Goal: Navigation & Orientation: Find specific page/section

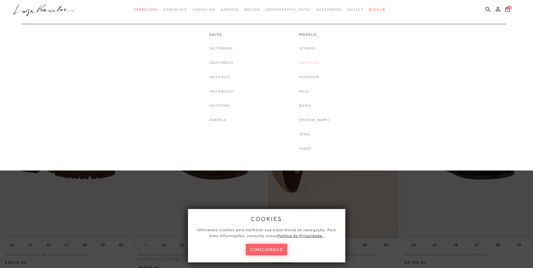
click at [319, 63] on link "Sapatilha" at bounding box center [309, 63] width 20 height 6
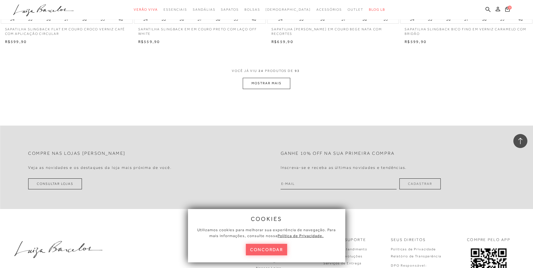
scroll to position [1421, 0]
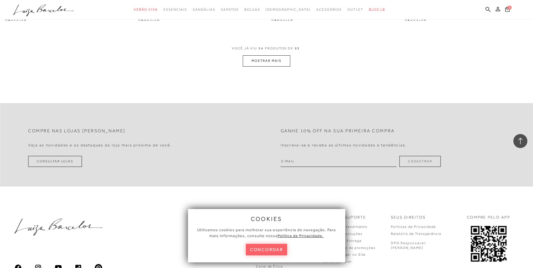
click at [273, 63] on button "MOSTRAR MAIS" at bounding box center [266, 60] width 47 height 11
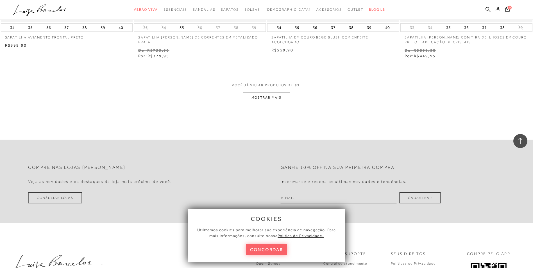
scroll to position [2830, 0]
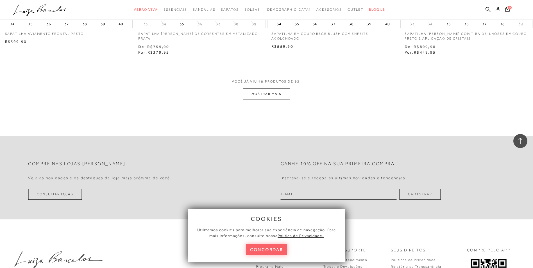
click at [270, 93] on button "MOSTRAR MAIS" at bounding box center [266, 94] width 47 height 11
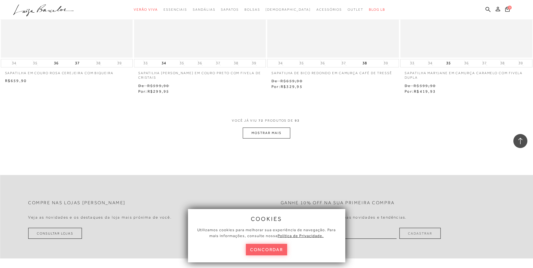
scroll to position [4251, 0]
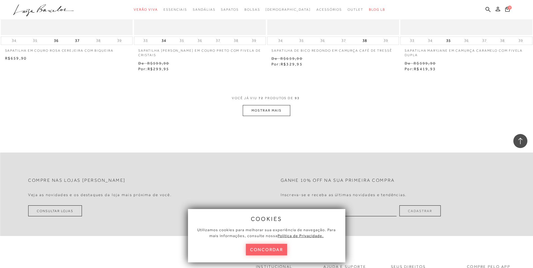
click at [279, 110] on button "MOSTRAR MAIS" at bounding box center [266, 110] width 47 height 11
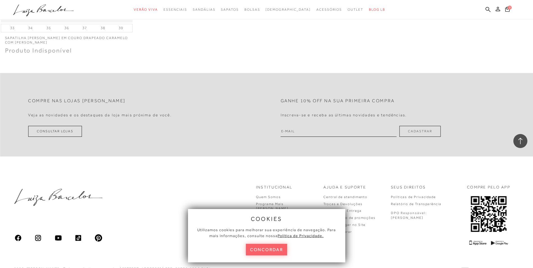
scroll to position [5686, 0]
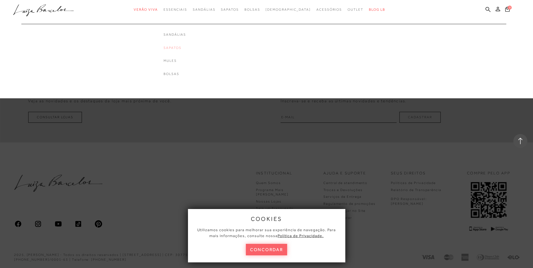
click at [186, 49] on link "Sapatos" at bounding box center [175, 48] width 22 height 5
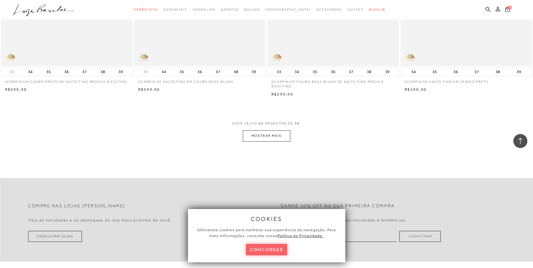
scroll to position [1372, 0]
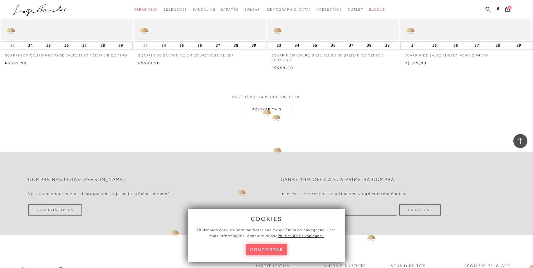
click at [265, 108] on button "MOSTRAR MAIS" at bounding box center [266, 109] width 47 height 11
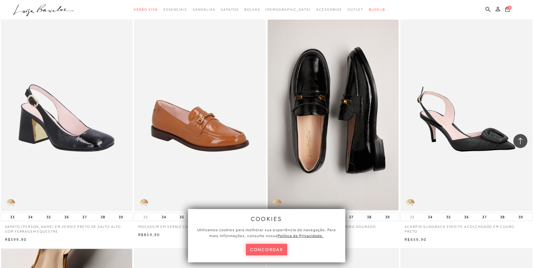
scroll to position [259, 0]
